Goal: Find specific page/section: Find specific page/section

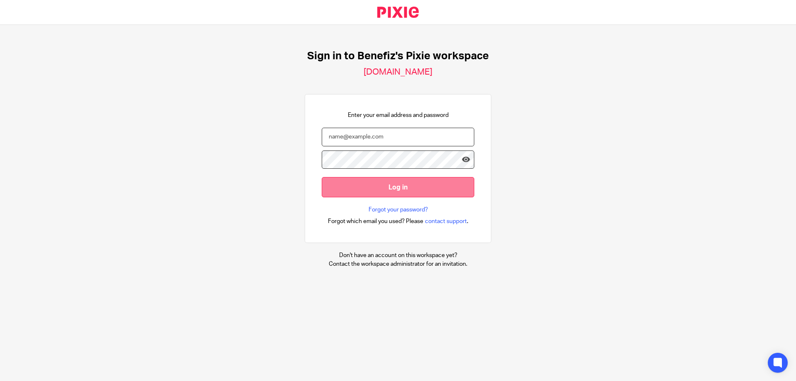
type input "[EMAIL_ADDRESS][DOMAIN_NAME]"
click at [415, 192] on input "Log in" at bounding box center [398, 187] width 153 height 20
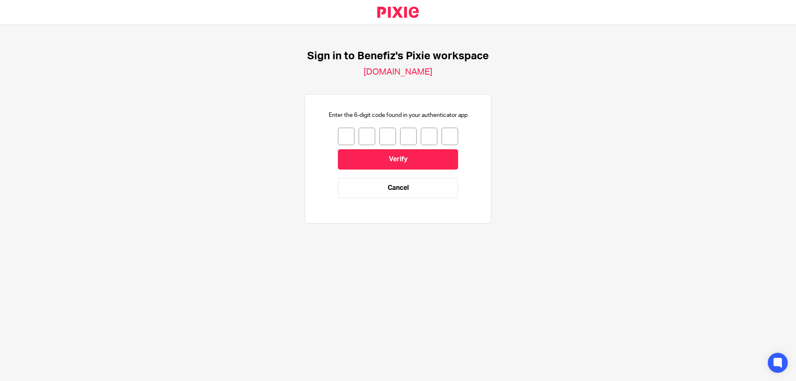
click at [338, 136] on input "number" at bounding box center [346, 136] width 17 height 17
type input "9"
type input "1"
type input "8"
type input "5"
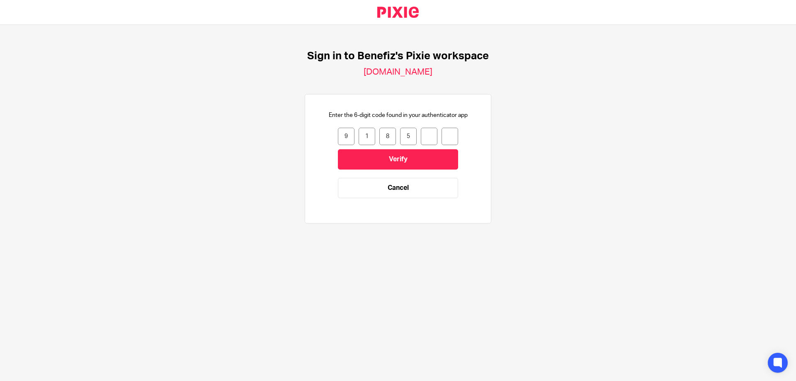
type input "5"
type input "2"
click at [445, 141] on input "2" at bounding box center [449, 136] width 17 height 17
type input "5"
type input "8"
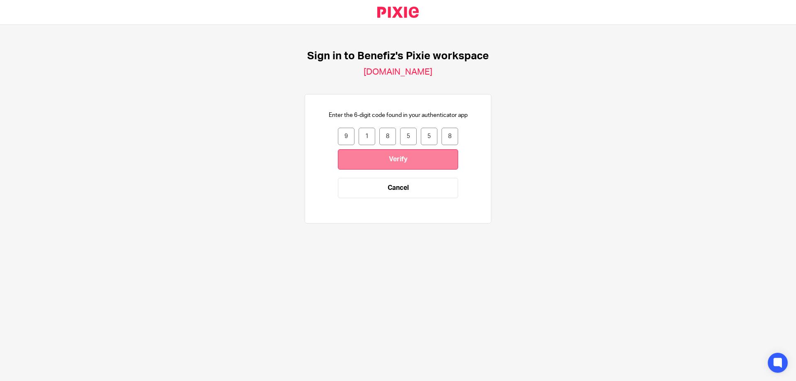
click at [407, 161] on input "Verify" at bounding box center [398, 159] width 120 height 20
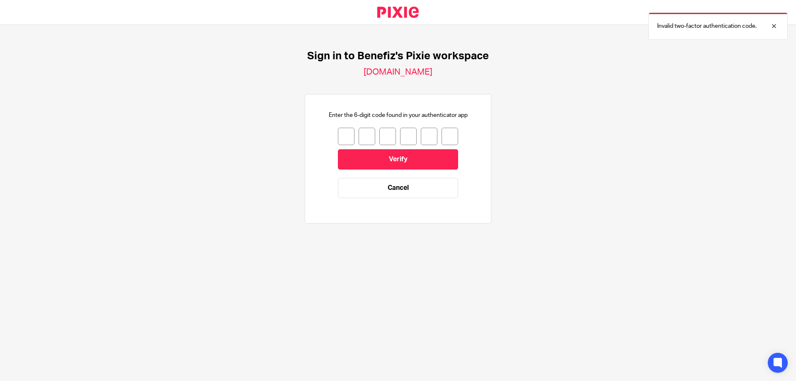
click at [338, 131] on input "number" at bounding box center [346, 136] width 17 height 17
type input "9"
type input "1"
type input "8"
type input "5"
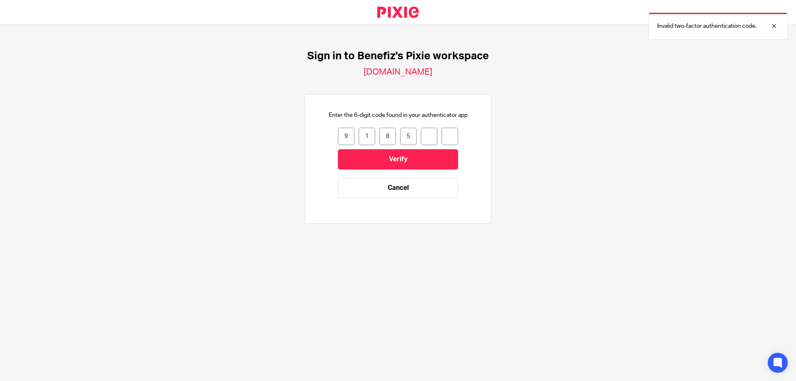
type input "5"
type input "8"
click at [415, 162] on input "Verify" at bounding box center [398, 159] width 120 height 20
click at [399, 185] on link "Cancel" at bounding box center [398, 188] width 120 height 20
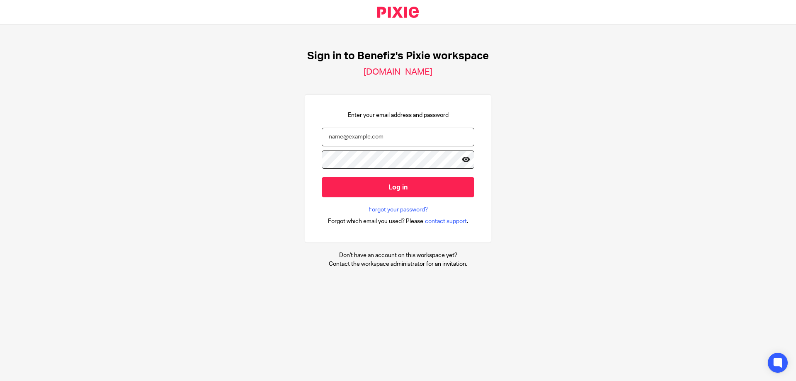
type input "darrianne.corns@benefiz.co.uk"
click at [462, 157] on icon at bounding box center [466, 159] width 8 height 8
click at [540, 149] on div "Sign in to Benefiz's Pixie workspace benefiz.usepixie.net Enter your email addr…" at bounding box center [398, 159] width 796 height 268
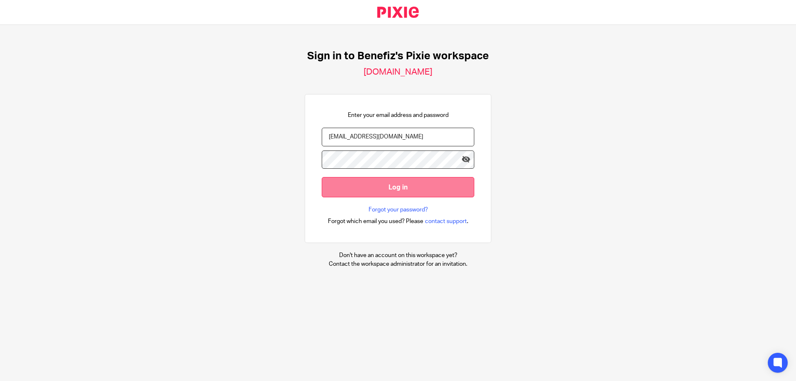
click at [435, 191] on input "Log in" at bounding box center [398, 187] width 153 height 20
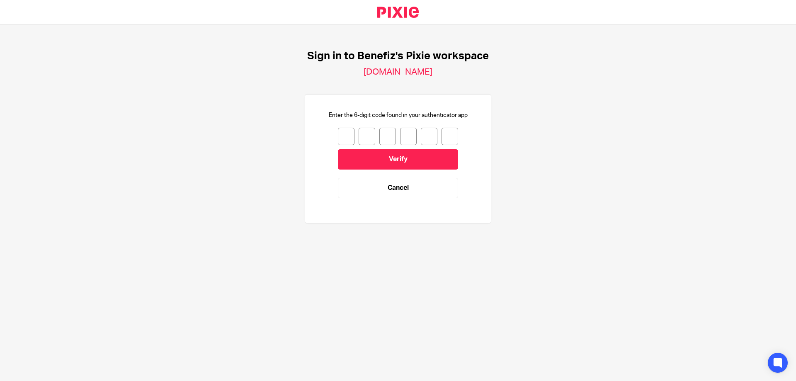
click at [342, 133] on input "number" at bounding box center [346, 136] width 17 height 17
type input "1"
type input "9"
type input "1"
type input "5"
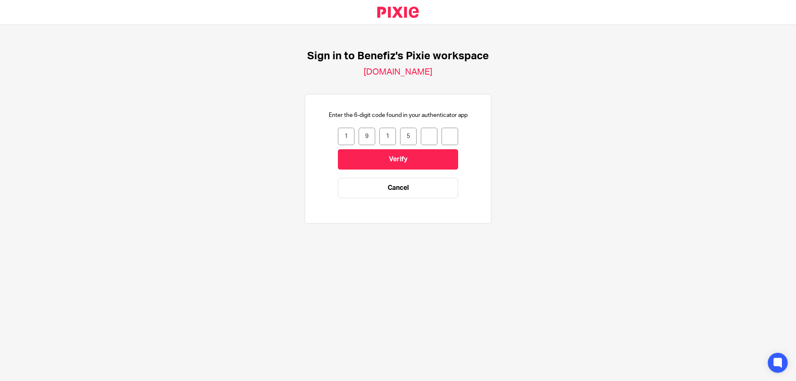
type input "8"
type input "1"
click at [366, 153] on input "Verify" at bounding box center [398, 159] width 120 height 20
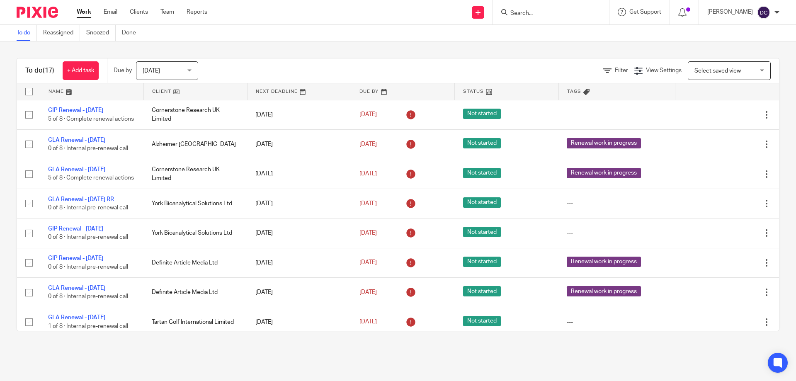
click at [559, 5] on div at bounding box center [551, 12] width 116 height 24
click at [556, 7] on form at bounding box center [553, 12] width 88 height 10
click at [555, 11] on input "Search" at bounding box center [546, 13] width 75 height 7
type input "djh"
click button "submit" at bounding box center [0, 0] width 0 height 0
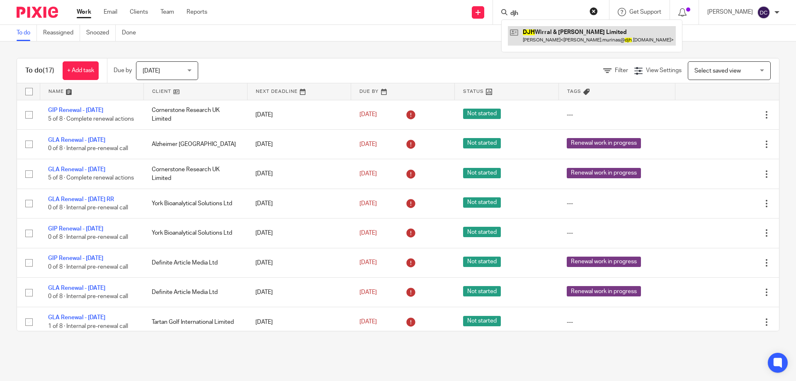
click at [564, 34] on link at bounding box center [592, 35] width 168 height 19
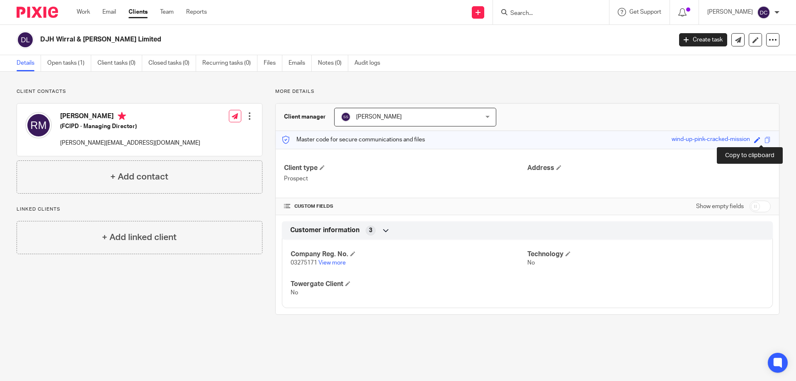
click at [764, 138] on span at bounding box center [767, 140] width 6 height 6
